Goal: Transaction & Acquisition: Obtain resource

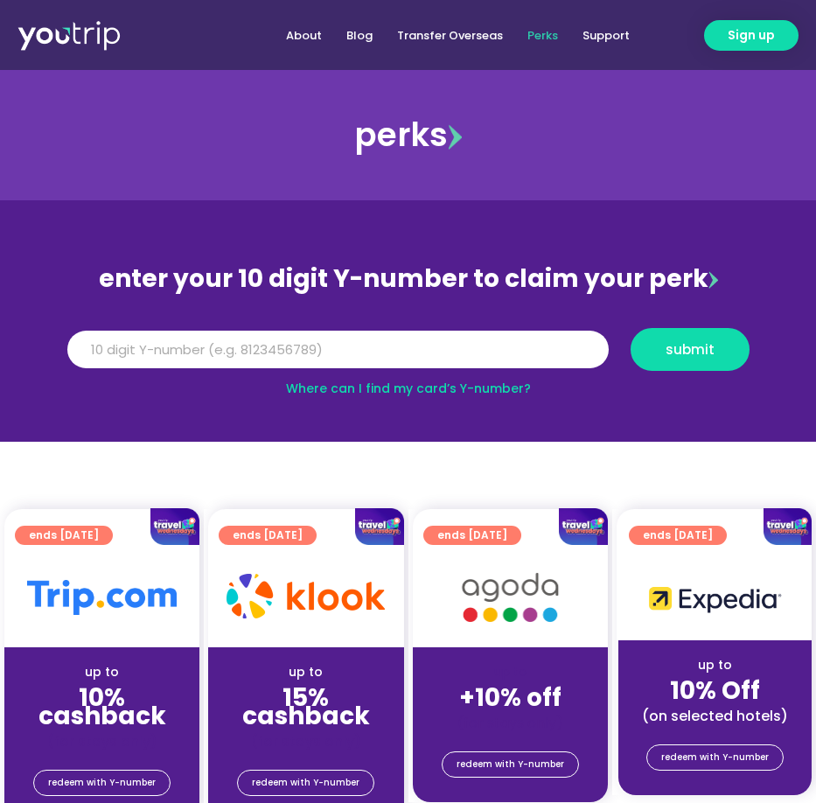
click at [437, 381] on link "Where can I find my card’s Y-number?" at bounding box center [408, 388] width 245 height 17
click at [483, 363] on input "Y Number" at bounding box center [337, 350] width 541 height 38
type input "8100207643"
click at [694, 349] on span "submit" at bounding box center [690, 349] width 49 height 13
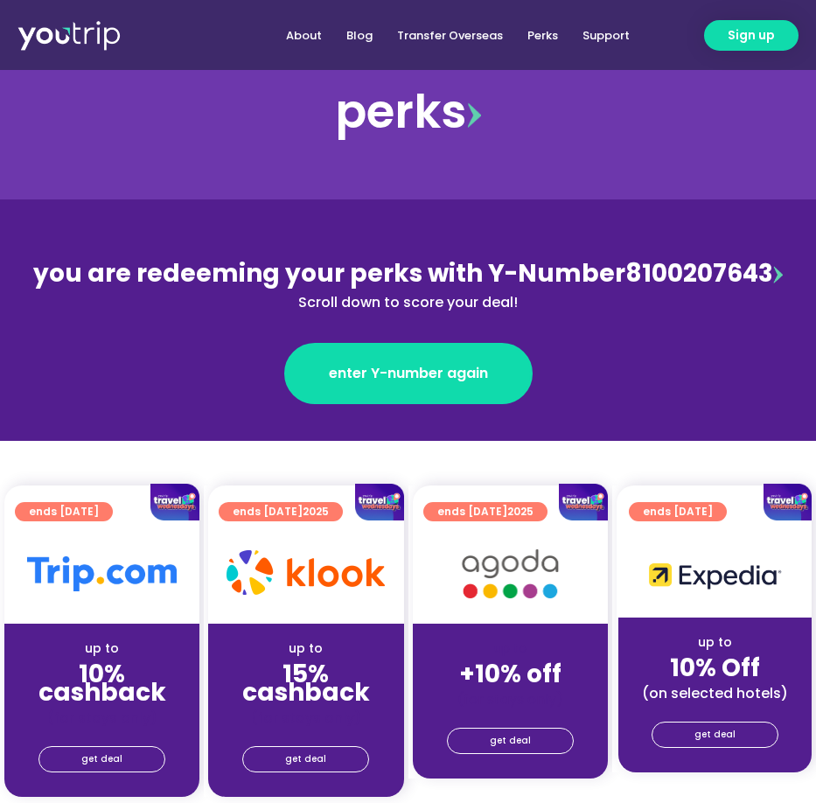
scroll to position [87, 0]
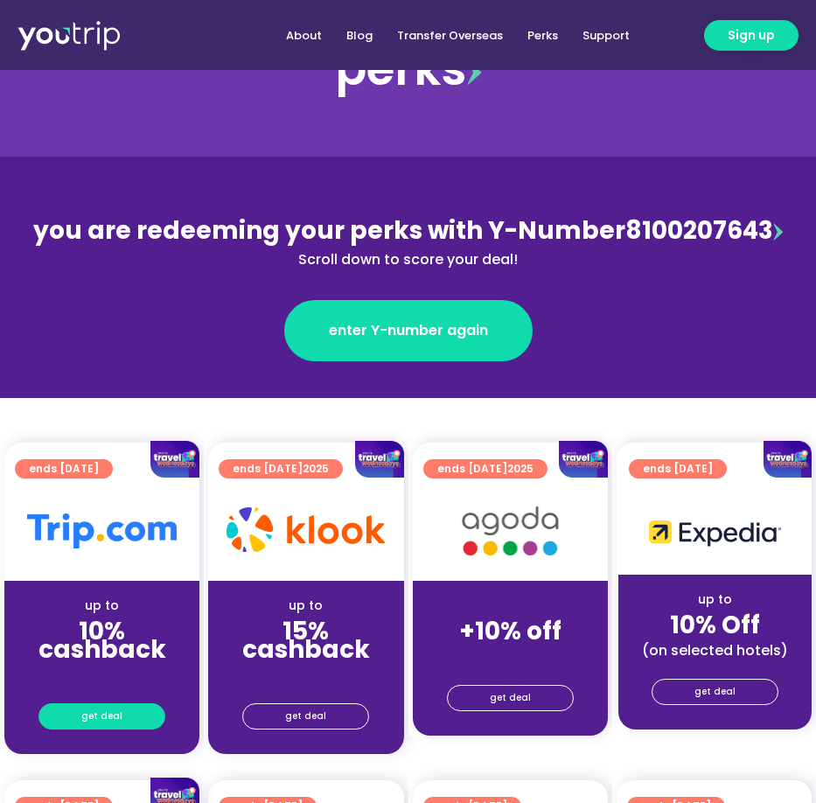
click at [133, 712] on link "get deal" at bounding box center [101, 716] width 127 height 26
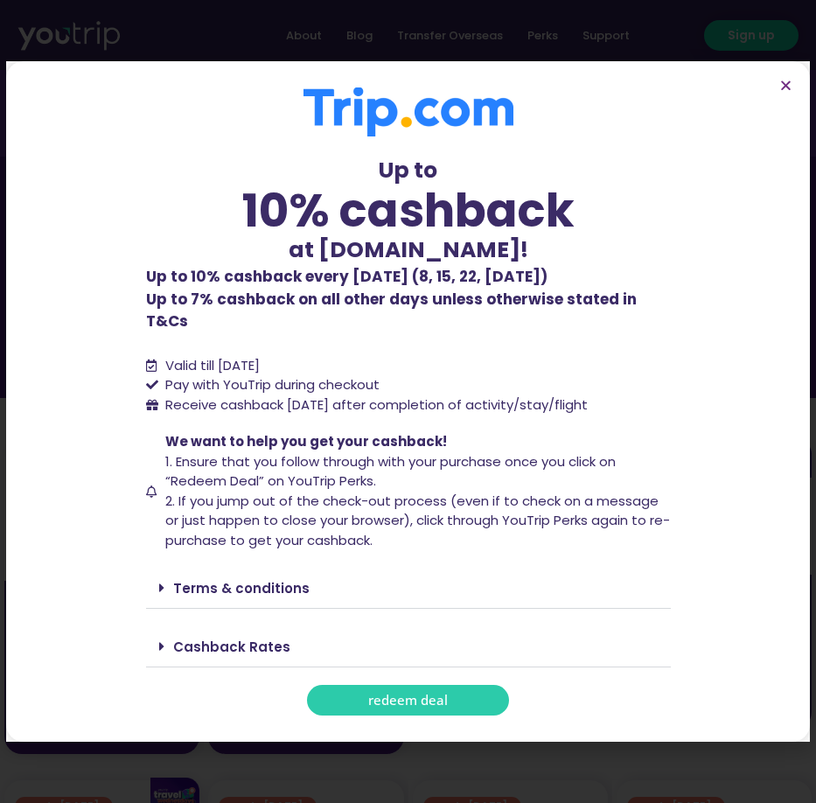
click at [366, 692] on link "redeem deal" at bounding box center [408, 700] width 202 height 31
